Goal: Find contact information: Find contact information

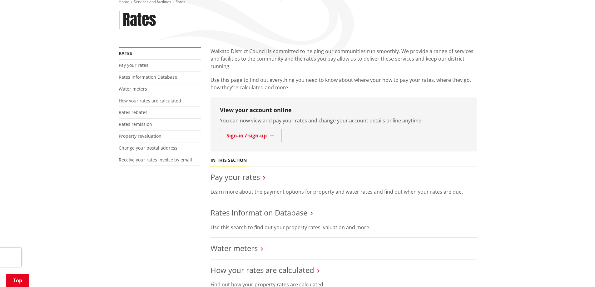
scroll to position [94, 0]
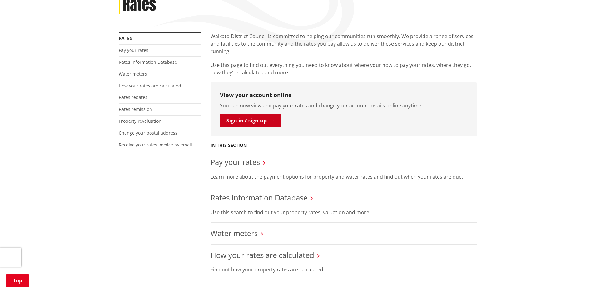
click at [252, 120] on link "Sign-in / sign-up" at bounding box center [250, 120] width 61 height 13
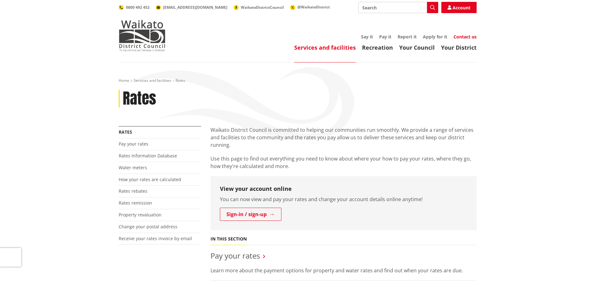
click at [464, 36] on link "Contact us" at bounding box center [464, 37] width 23 height 6
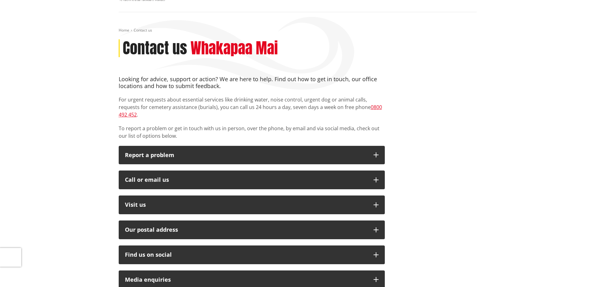
scroll to position [62, 0]
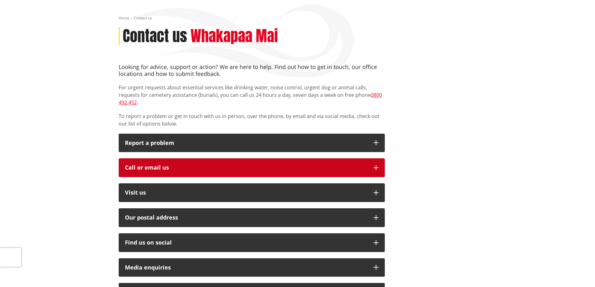
click at [345, 164] on div "Call or email us" at bounding box center [246, 167] width 242 height 6
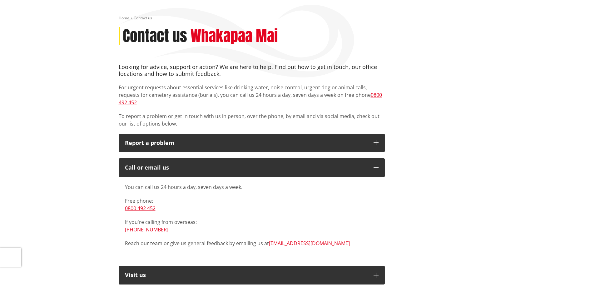
click at [293, 240] on link "[EMAIL_ADDRESS][DOMAIN_NAME]" at bounding box center [309, 243] width 81 height 7
